Goal: Transaction & Acquisition: Download file/media

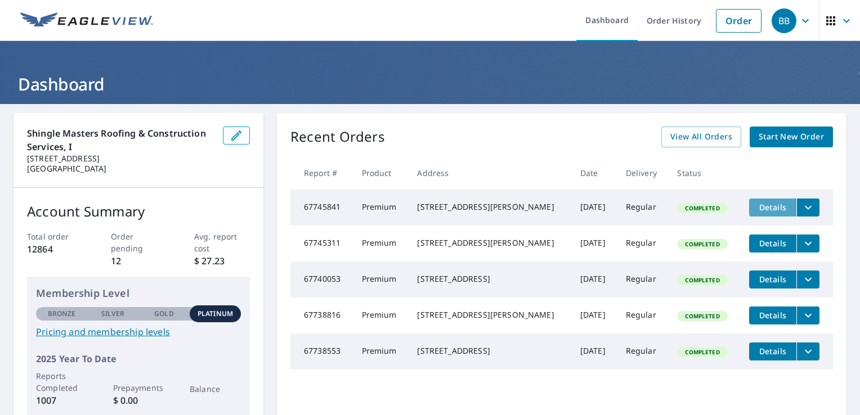
click at [786, 211] on button "Details" at bounding box center [772, 208] width 47 height 18
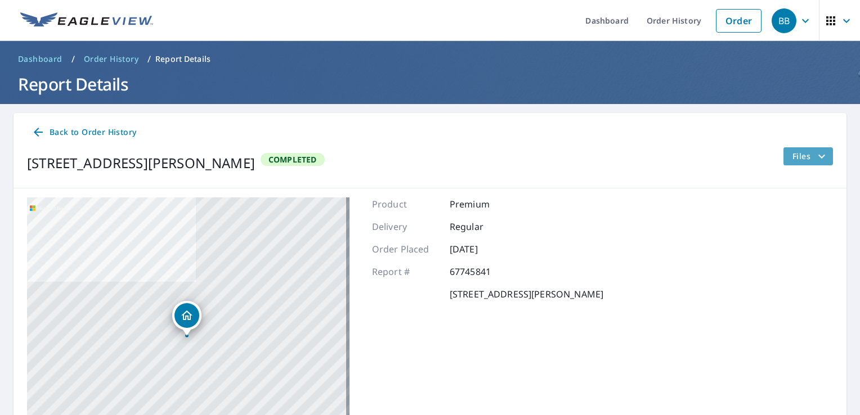
click at [815, 161] on icon "filesDropdownBtn-67745841" at bounding box center [822, 157] width 14 height 14
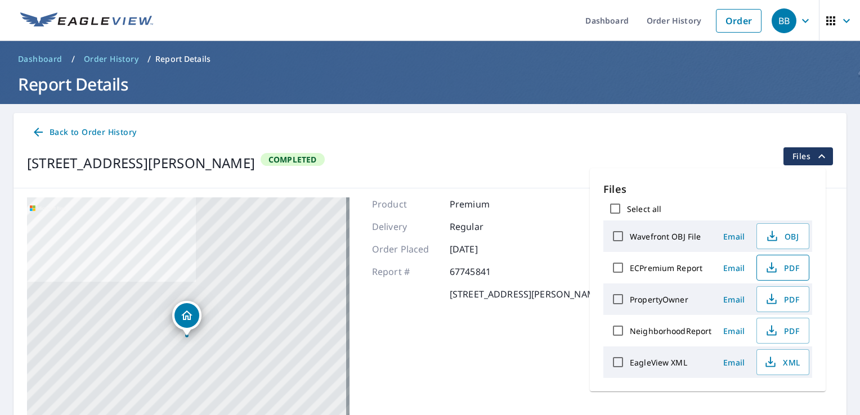
click at [774, 267] on icon "button" at bounding box center [772, 268] width 14 height 14
click at [665, 16] on link "Order History" at bounding box center [674, 20] width 73 height 41
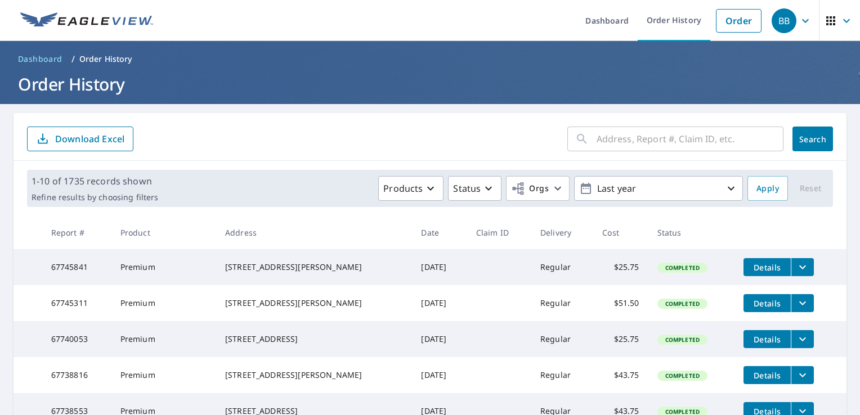
click at [796, 346] on icon "filesDropdownBtn-67740053" at bounding box center [803, 340] width 14 height 14
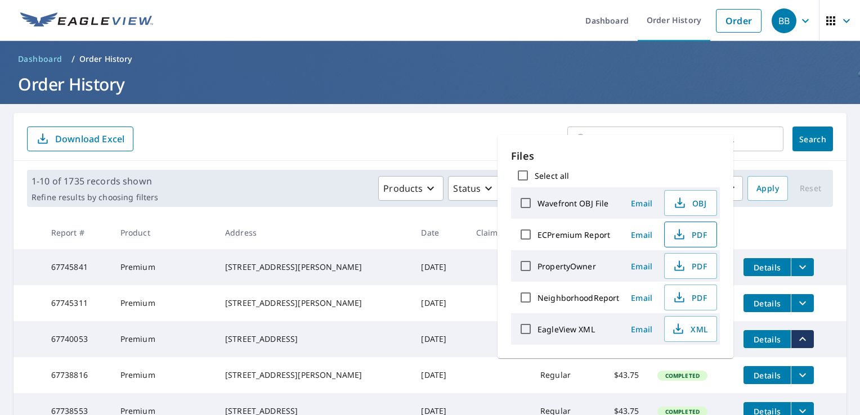
click at [682, 234] on icon "button" at bounding box center [680, 235] width 14 height 14
click at [385, 136] on form "​ Search Download Excel" at bounding box center [430, 139] width 806 height 25
